Goal: Task Accomplishment & Management: Use online tool/utility

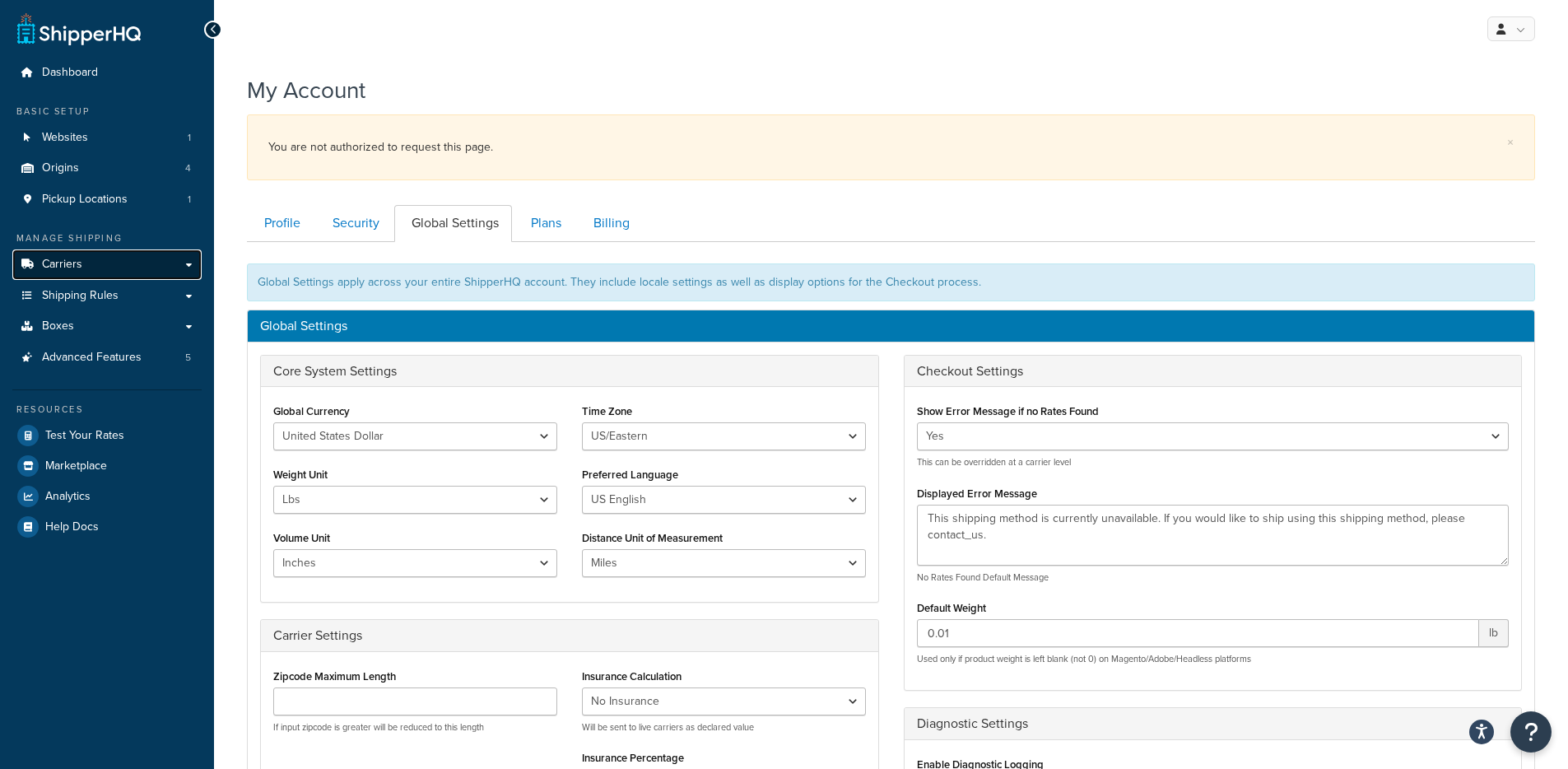
click at [96, 257] on link "Carriers" at bounding box center [106, 265] width 189 height 31
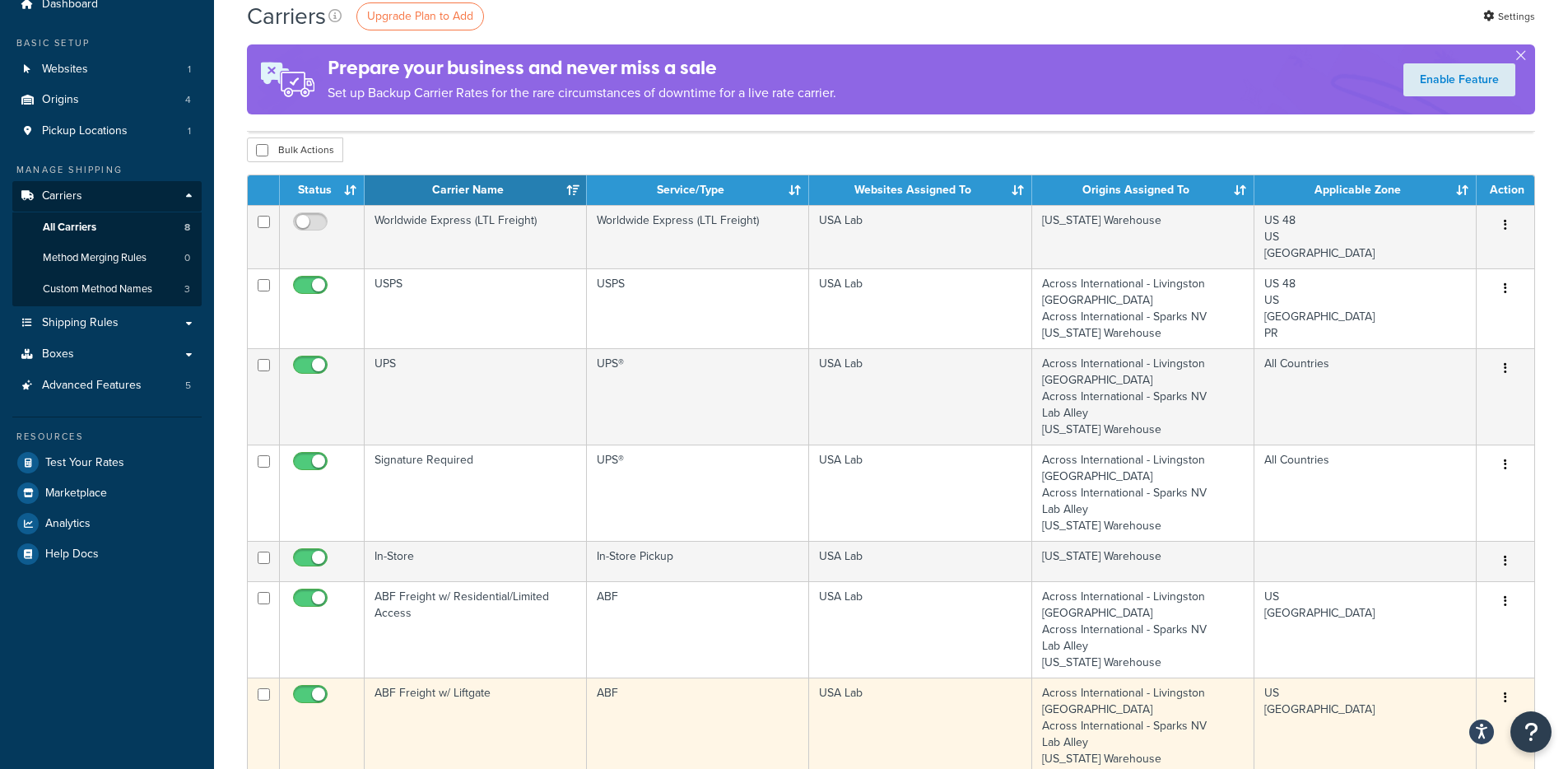
scroll to position [66, 0]
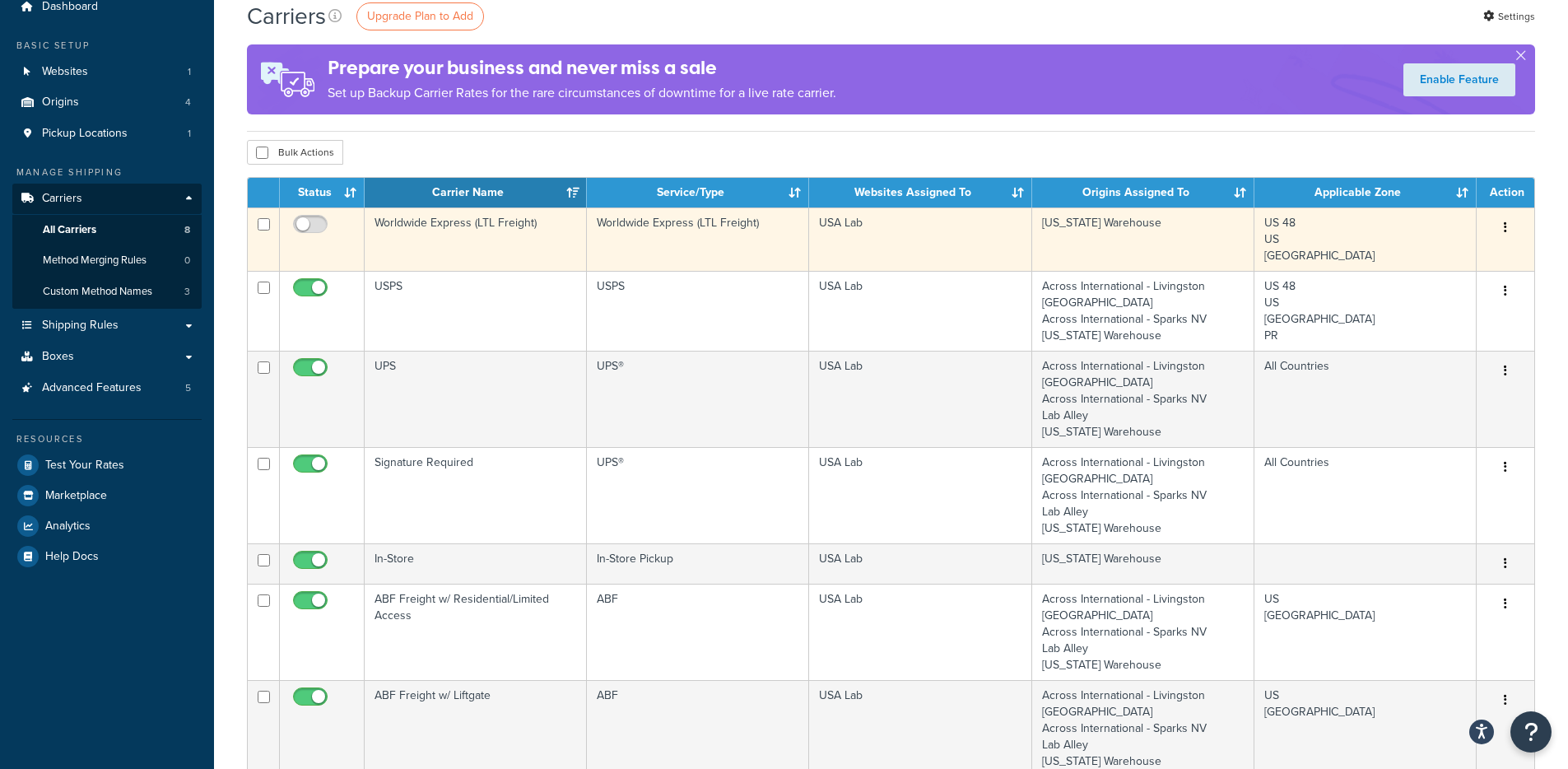
click at [530, 219] on td "Worldwide Express (LTL Freight)" at bounding box center [476, 239] width 222 height 63
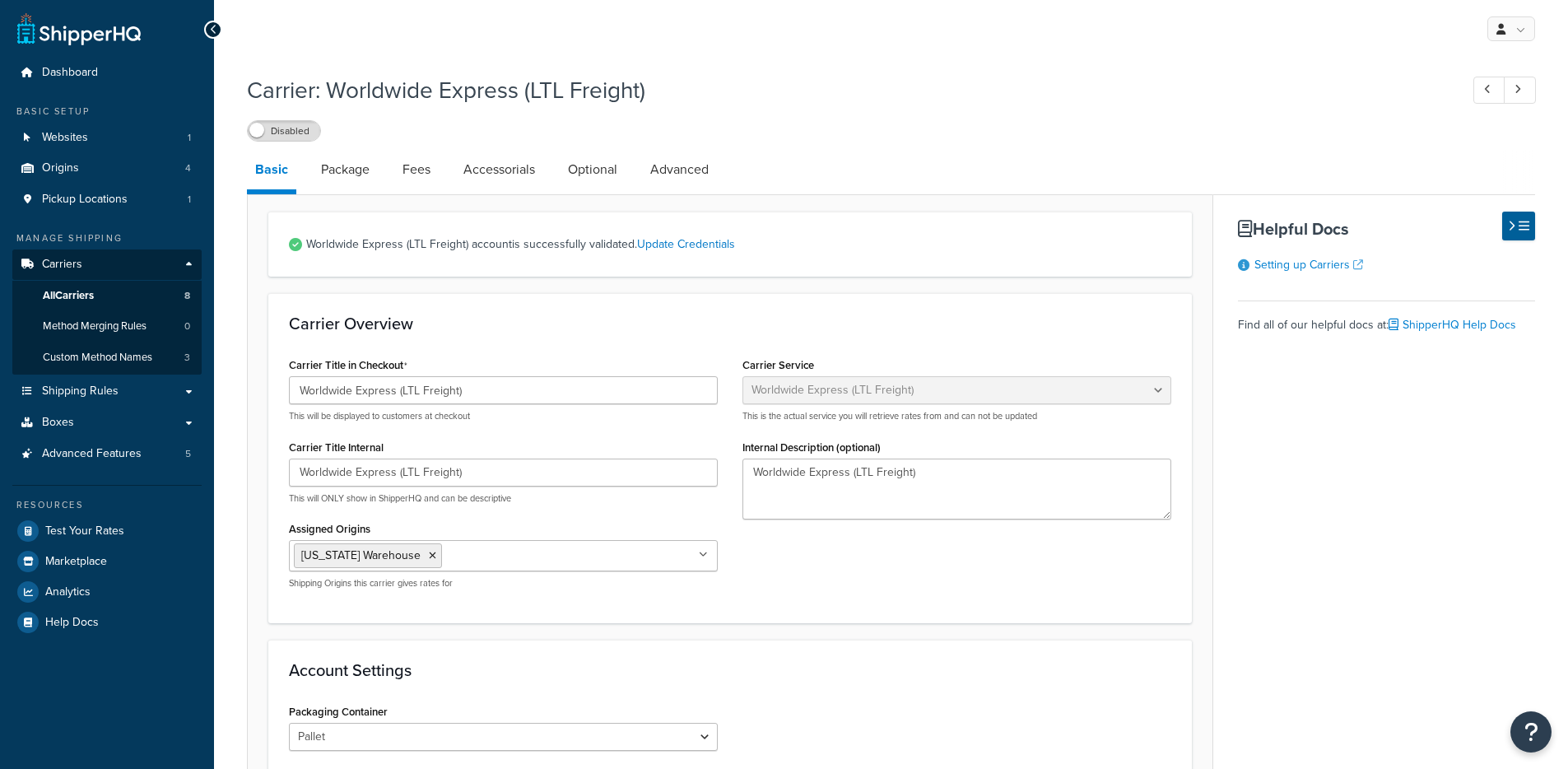
select select "worldwideExpressFreight"
